Goal: Task Accomplishment & Management: Manage account settings

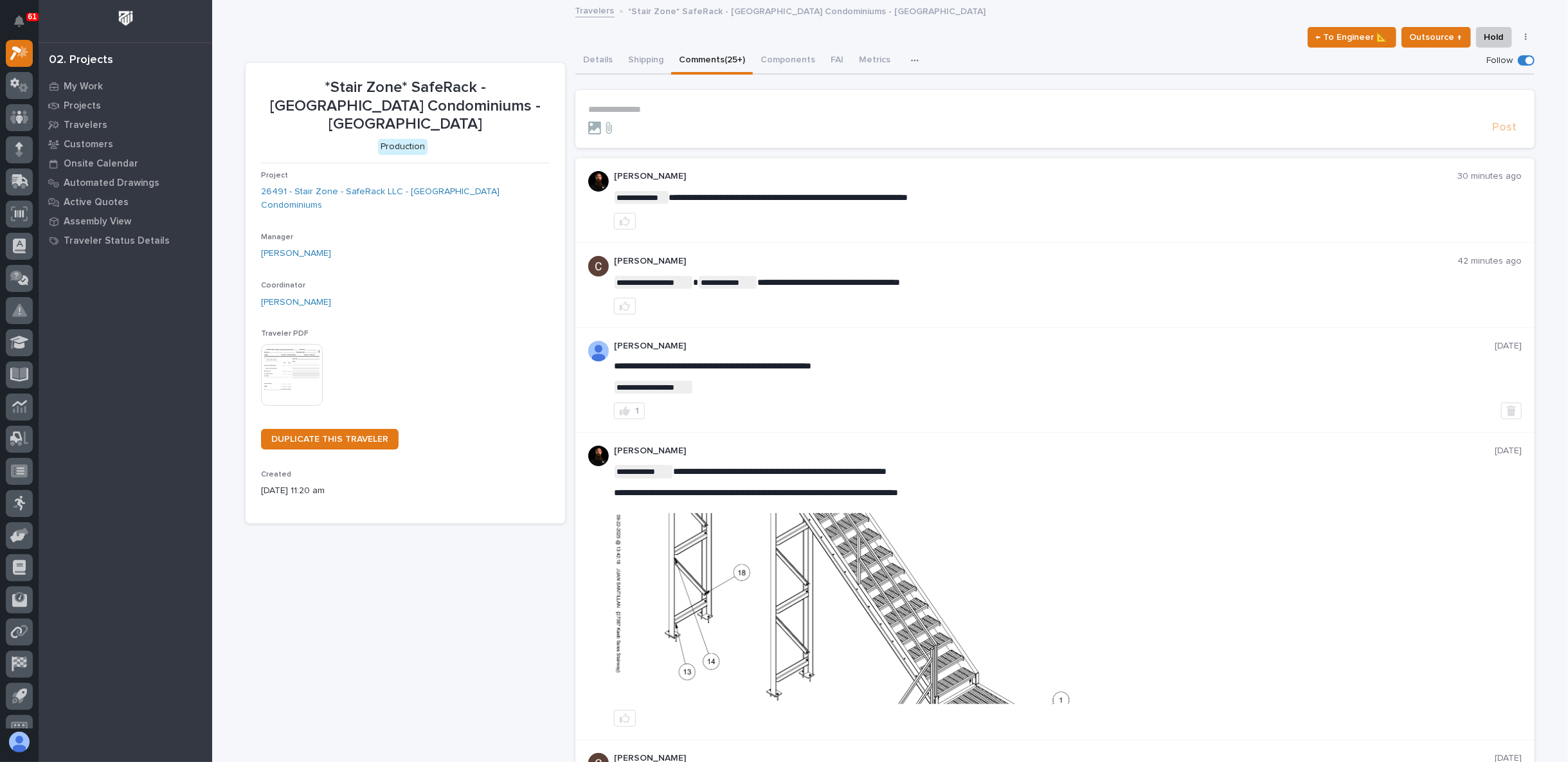
click at [676, 113] on p "**********" at bounding box center [1055, 109] width 934 height 11
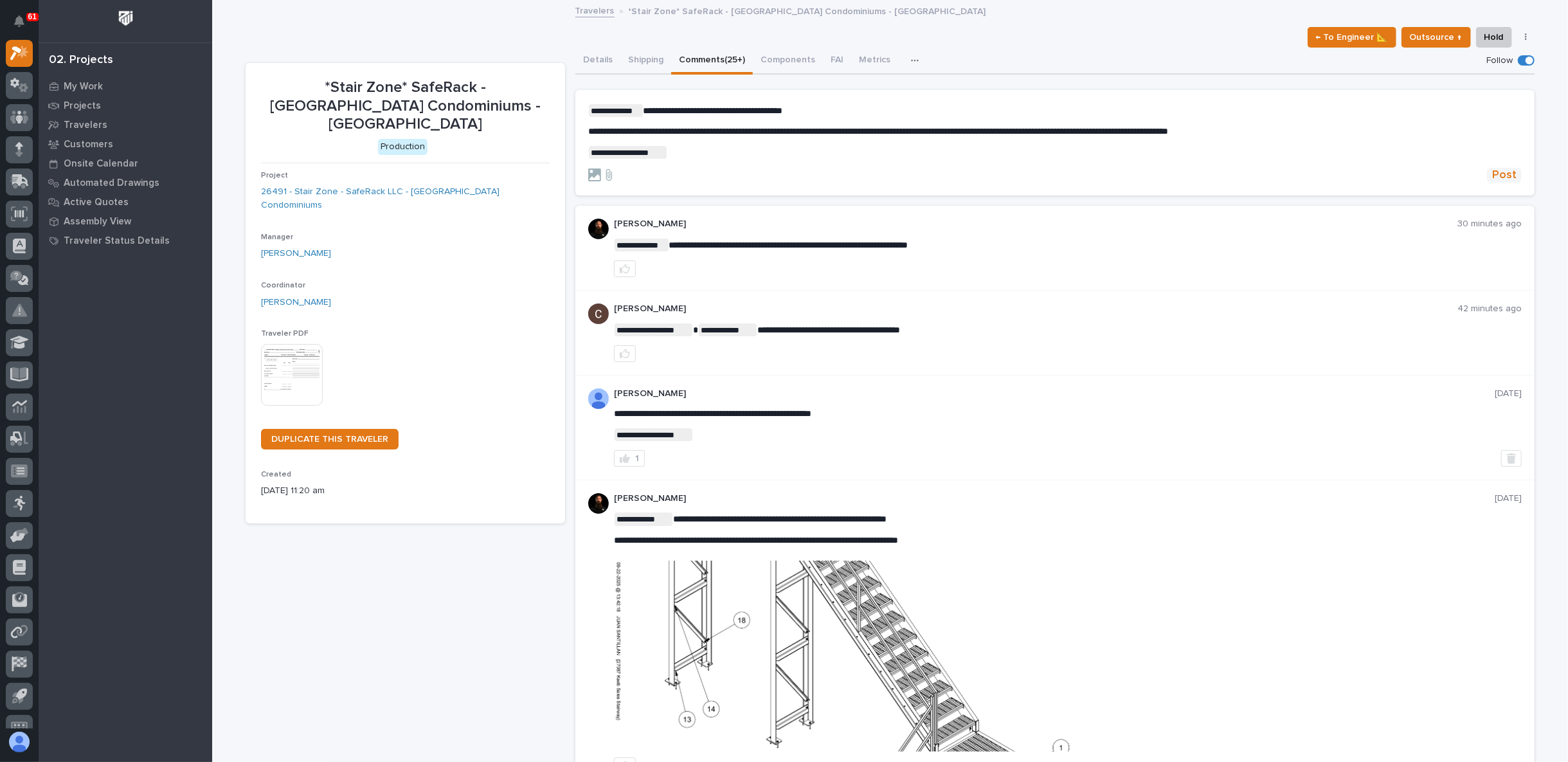
click at [1508, 176] on span "Post" at bounding box center [1504, 175] width 25 height 15
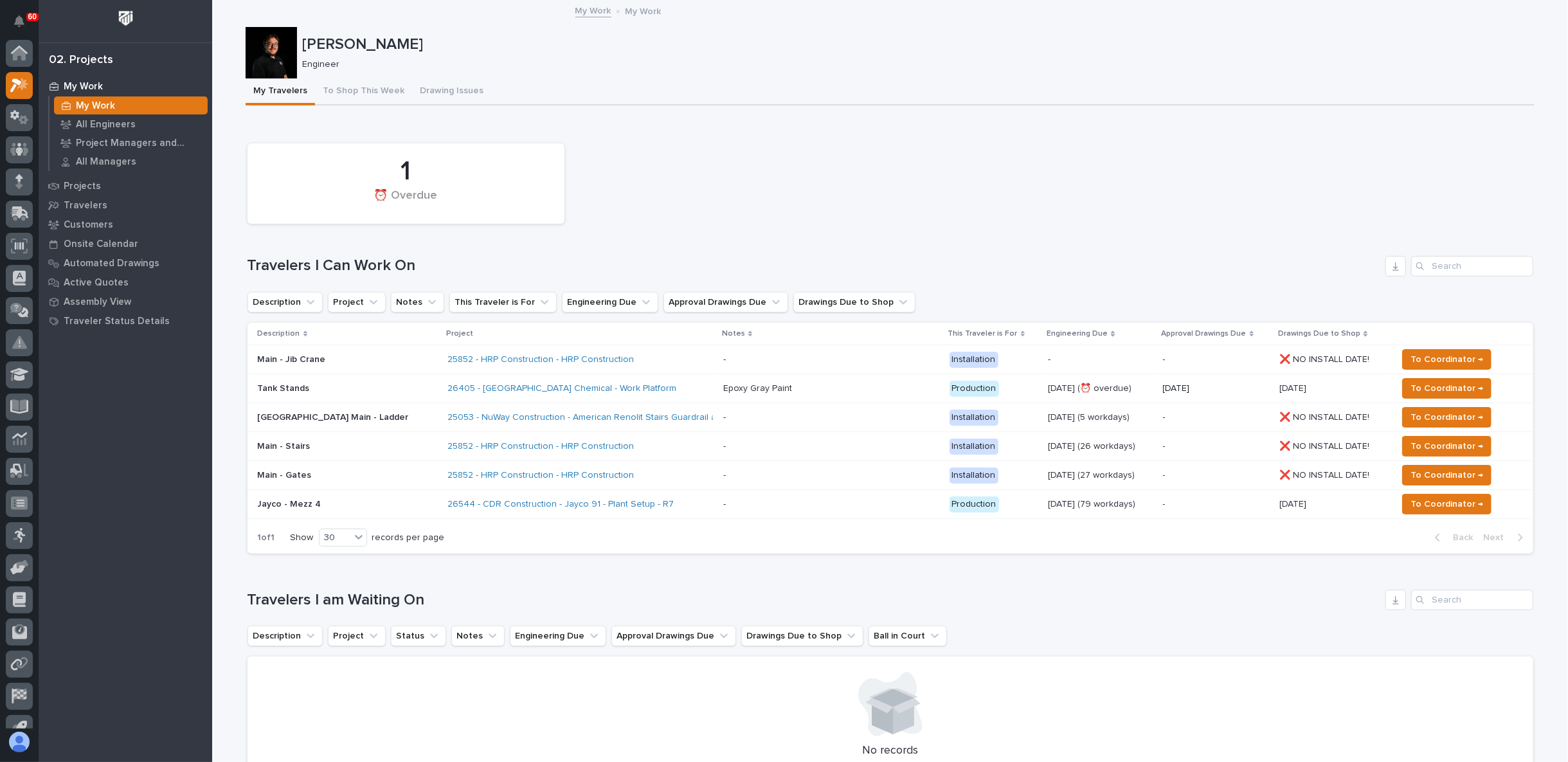
scroll to position [32, 0]
click at [1433, 386] on span "To Coordinator →" at bounding box center [1446, 388] width 73 height 16
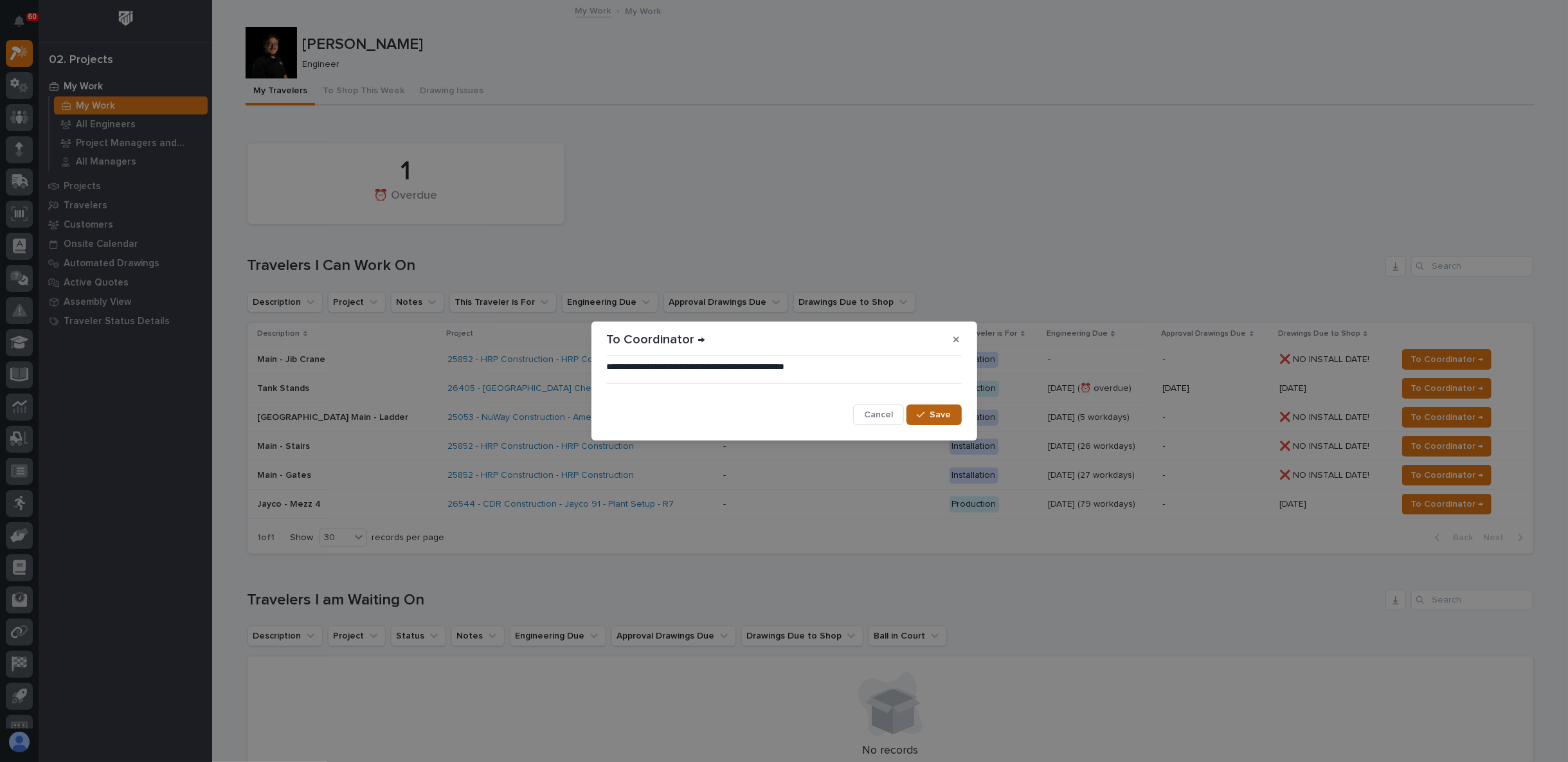
click at [935, 416] on span "Save" at bounding box center [941, 415] width 21 height 11
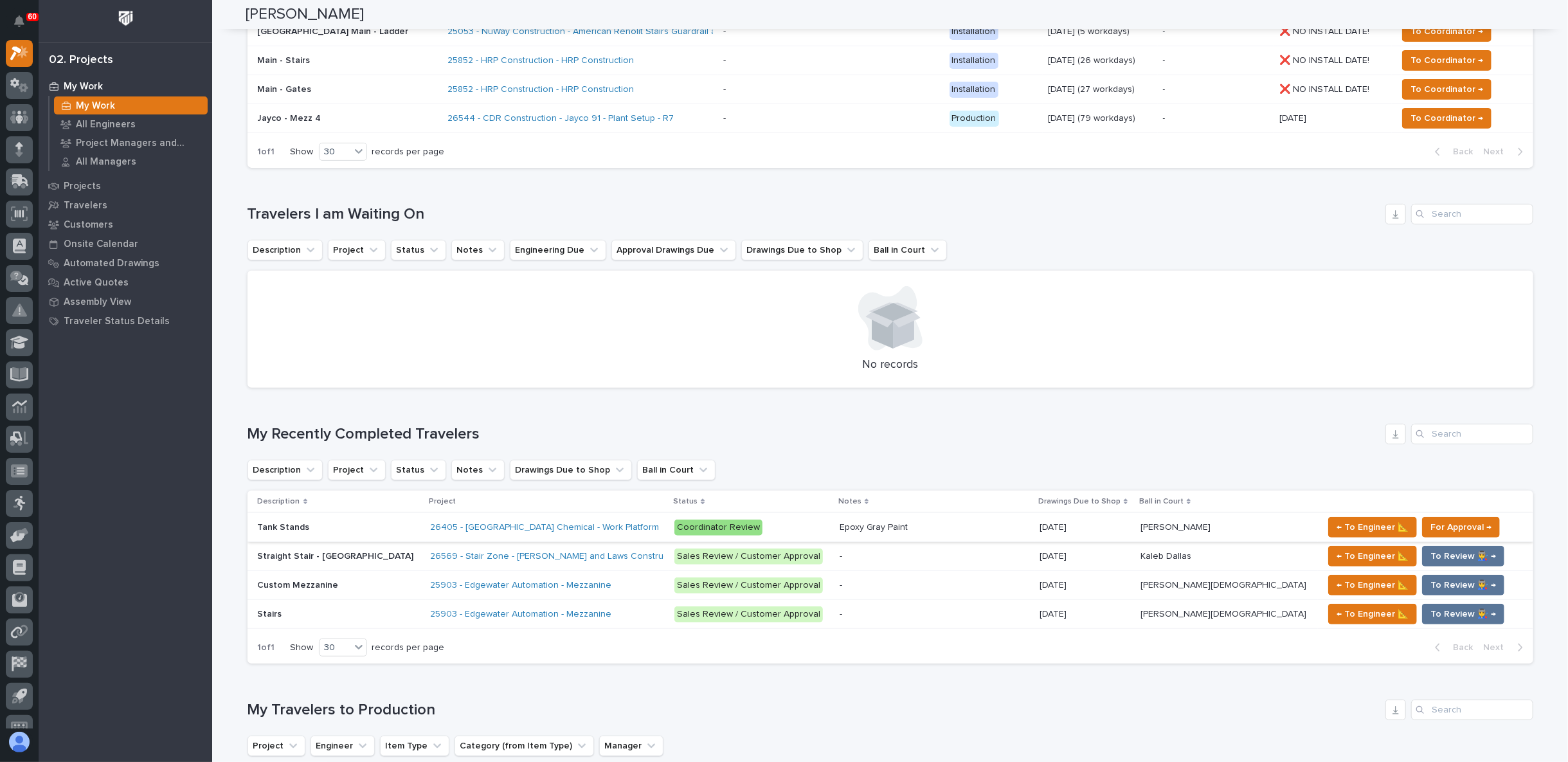
scroll to position [119, 0]
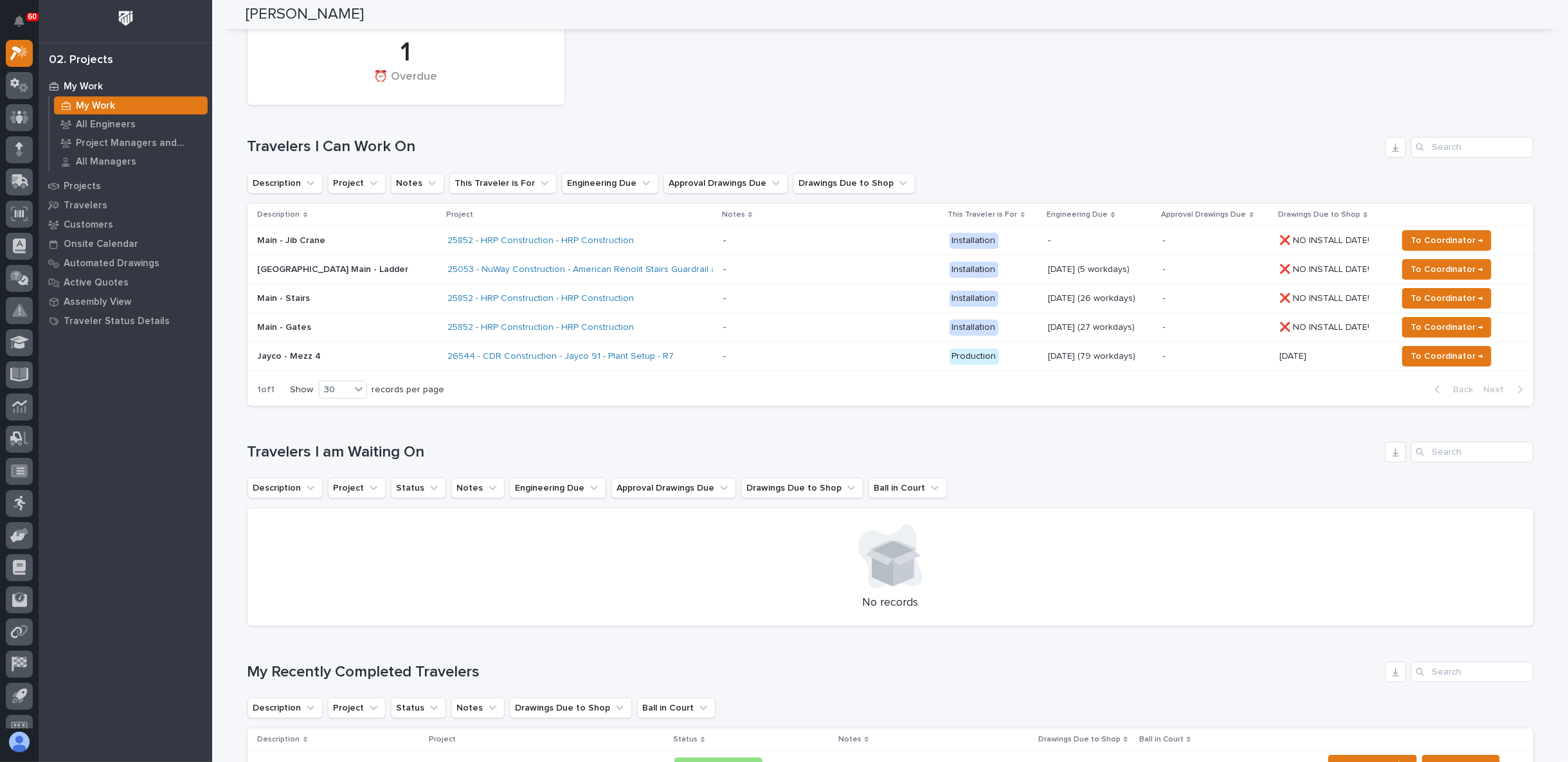
click at [820, 137] on h1 "Travelers I Can Work On" at bounding box center [813, 146] width 1132 height 19
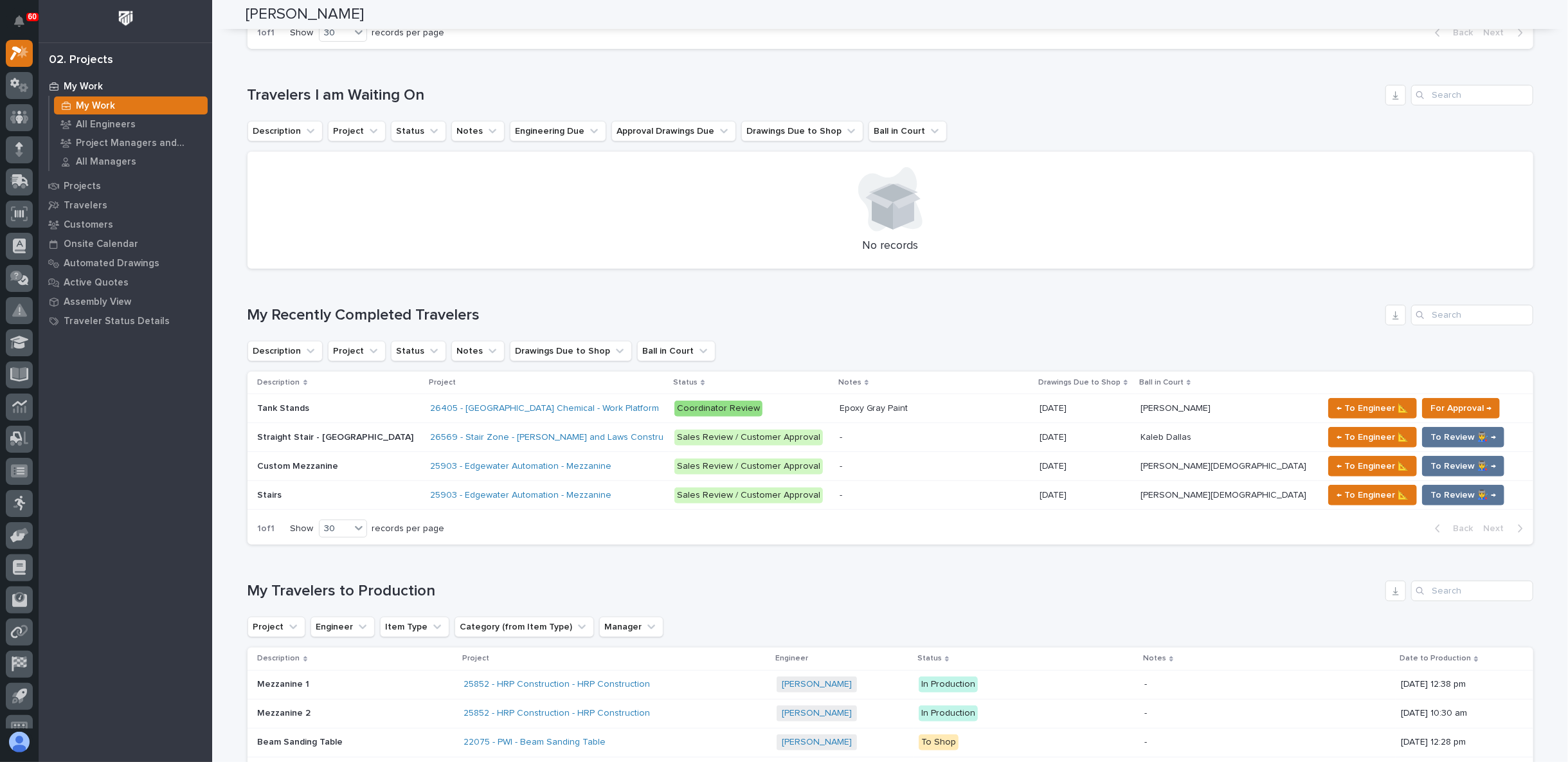
scroll to position [594, 0]
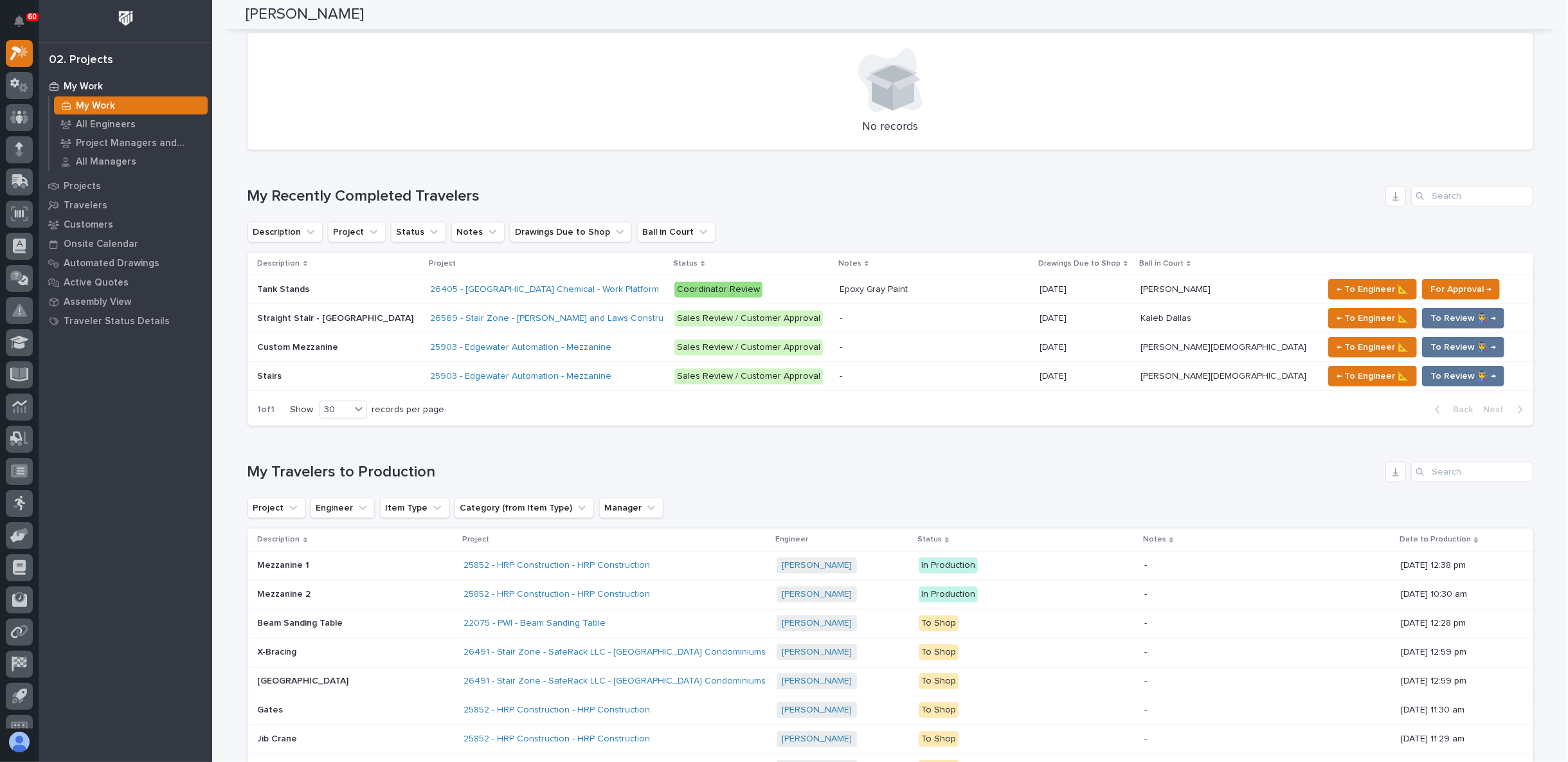
click at [891, 320] on p at bounding box center [934, 318] width 190 height 11
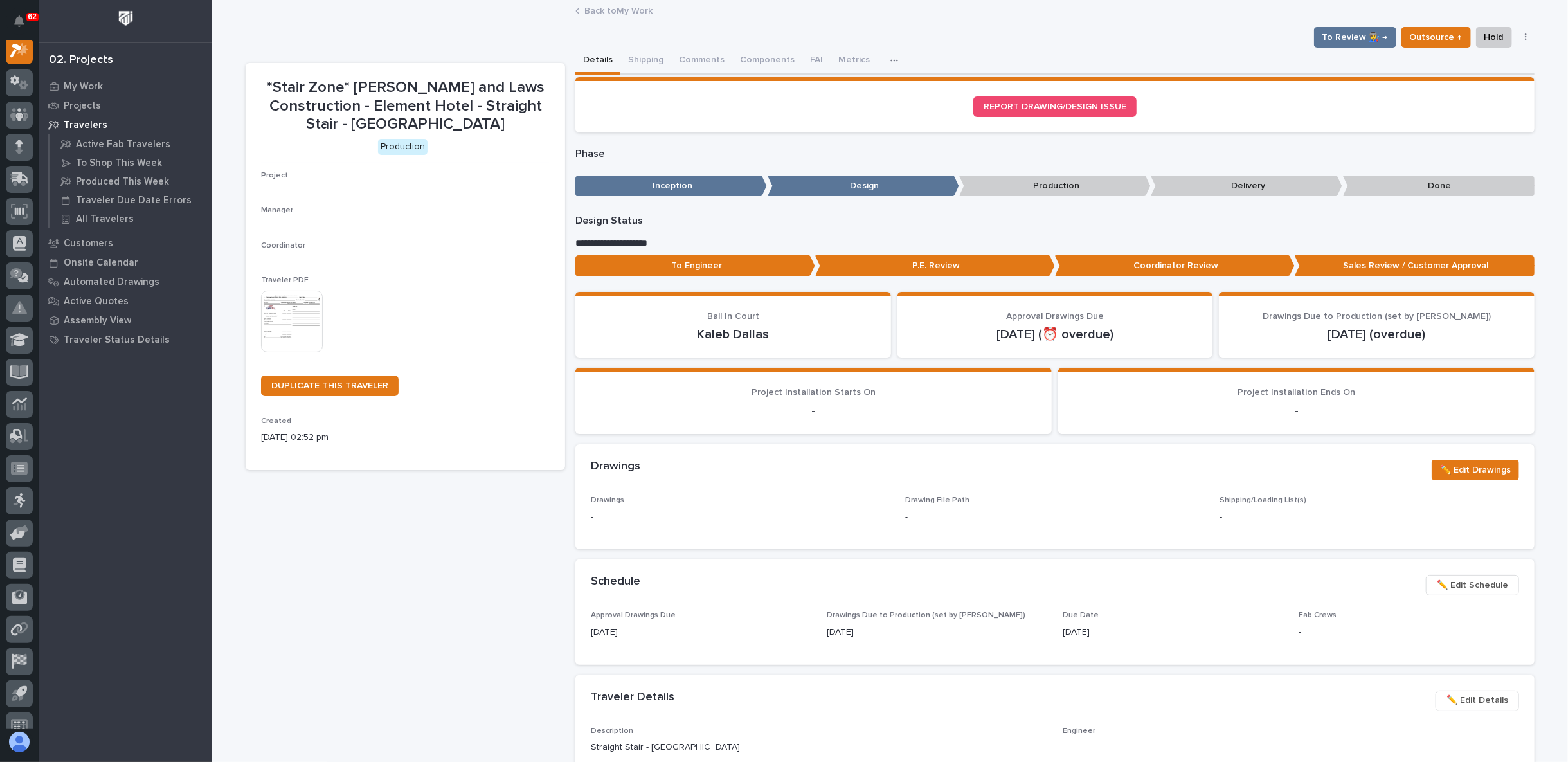
scroll to position [32, 0]
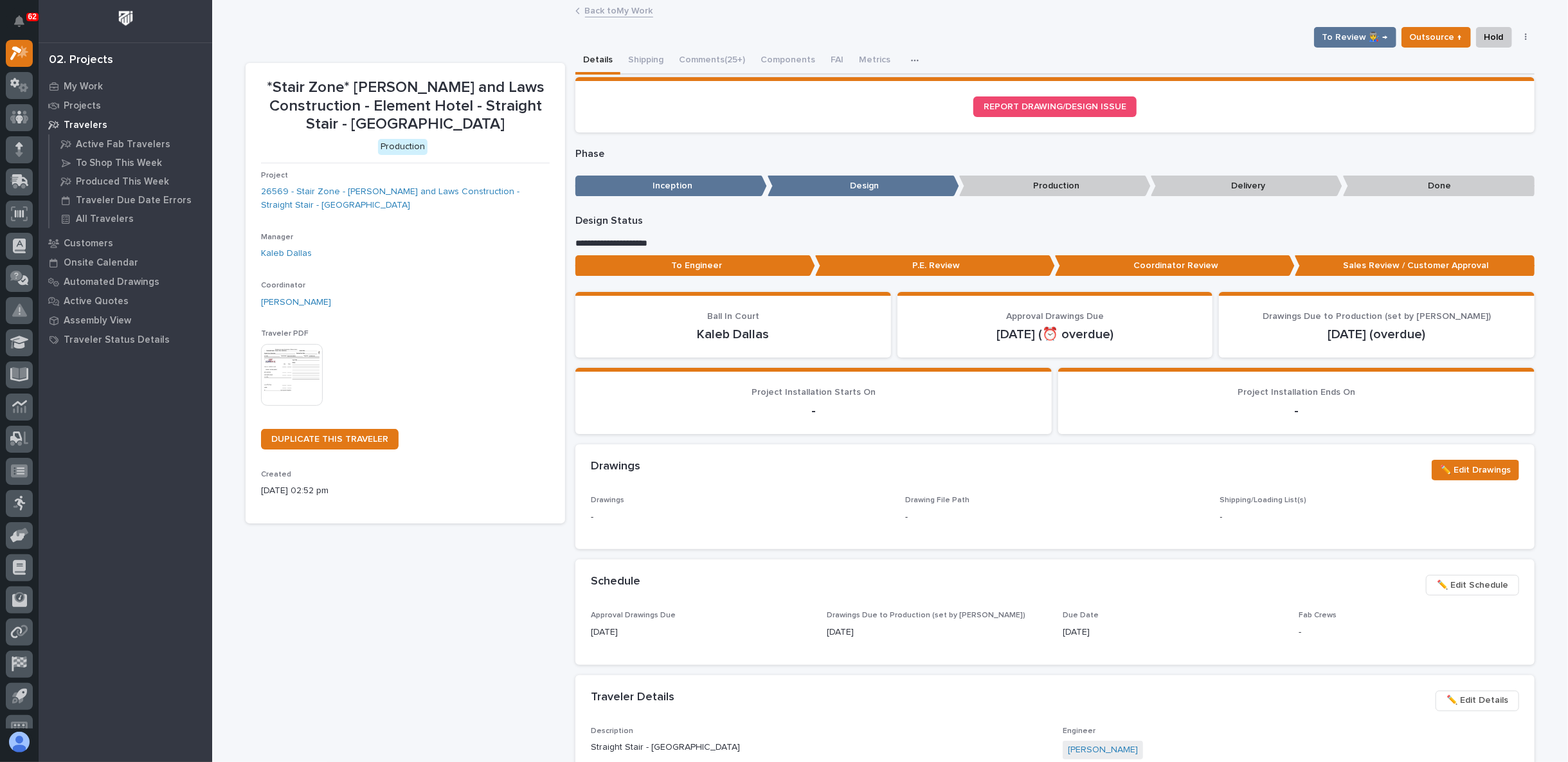
click at [724, 265] on p "To Engineer" at bounding box center [695, 266] width 240 height 21
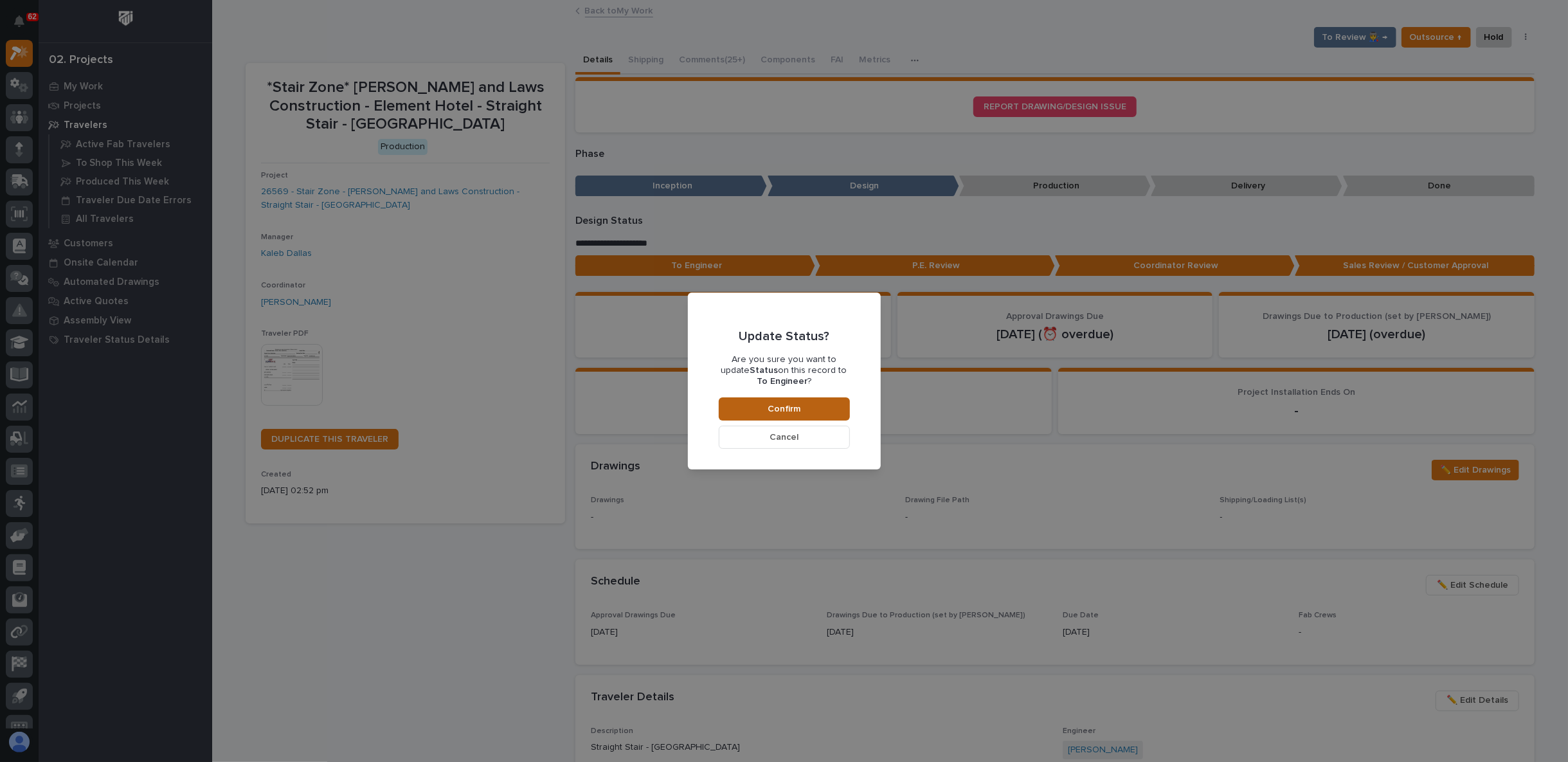
click at [828, 414] on button "Confirm" at bounding box center [784, 409] width 131 height 23
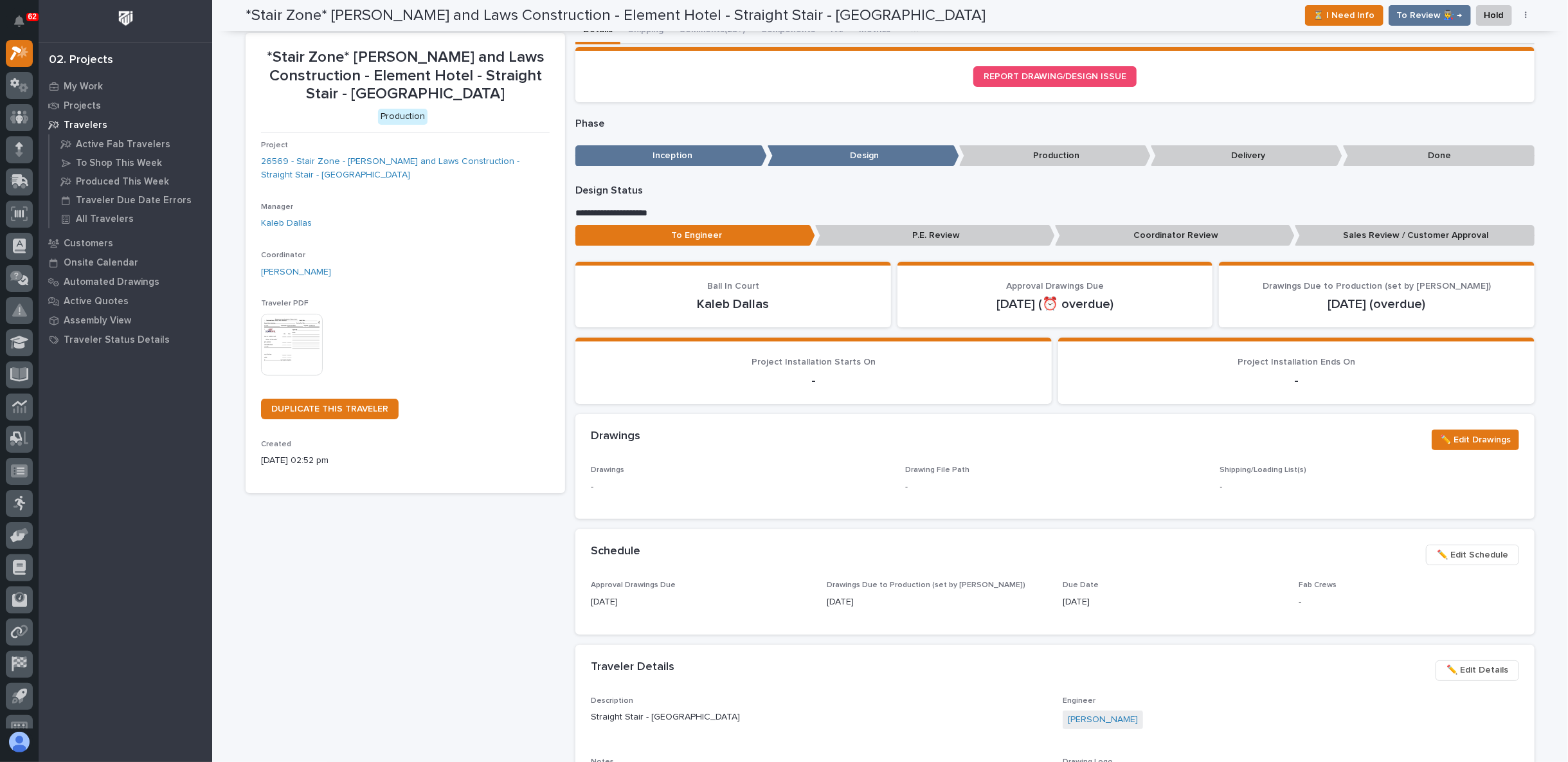
scroll to position [0, 0]
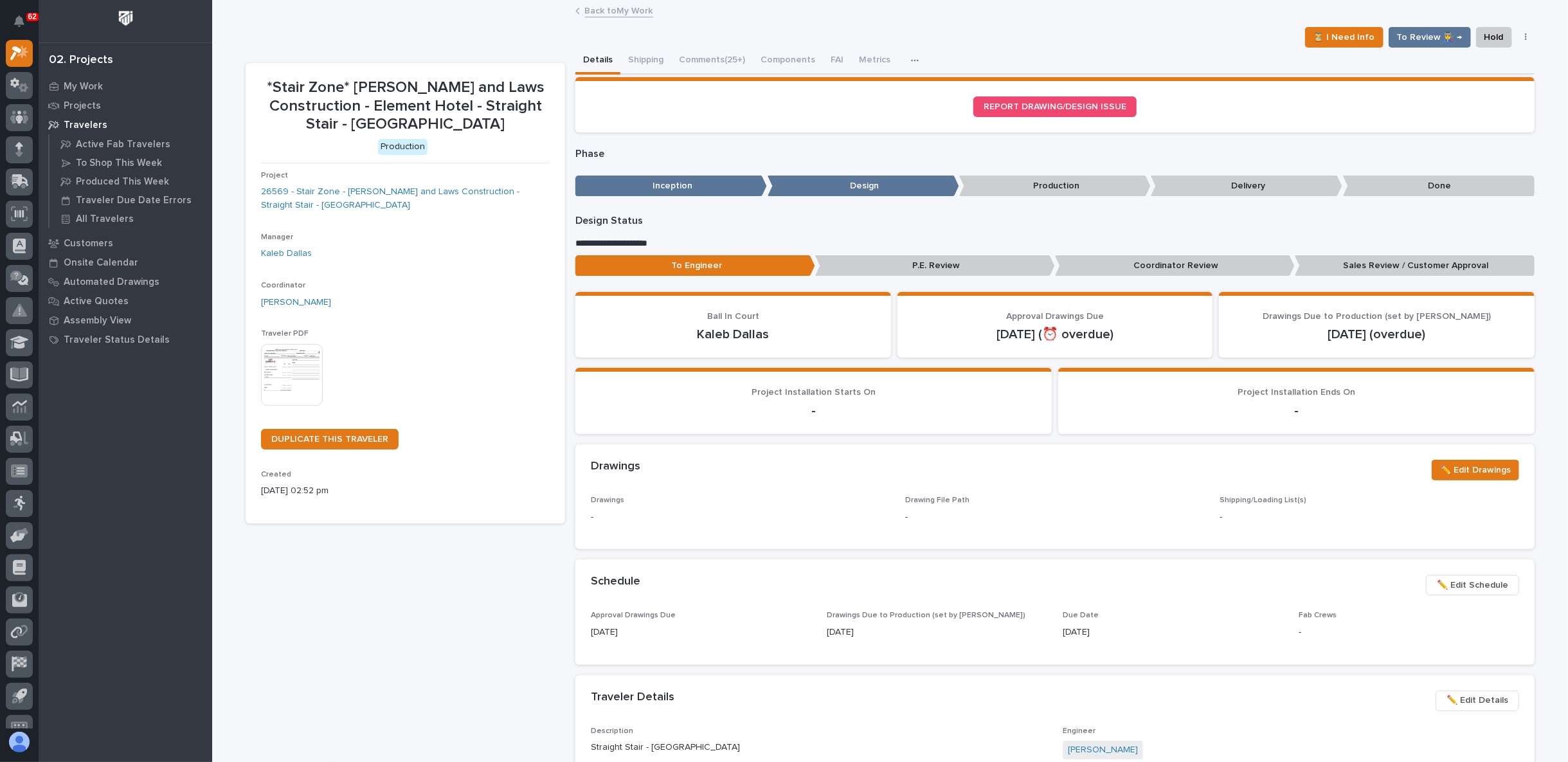
click at [605, 11] on link "Back to My Work" at bounding box center [618, 10] width 68 height 15
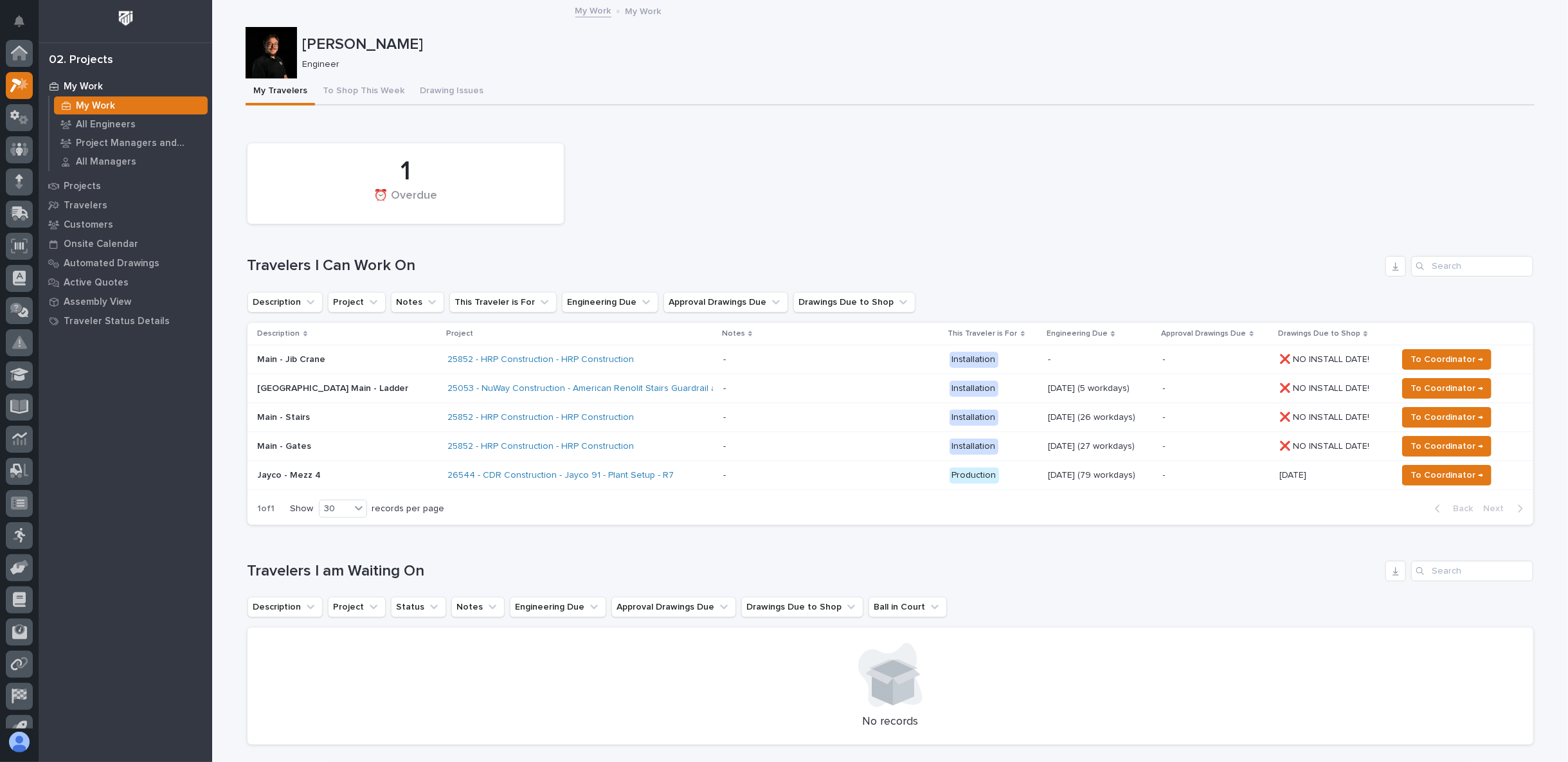
scroll to position [34, 0]
